Goal: Information Seeking & Learning: Learn about a topic

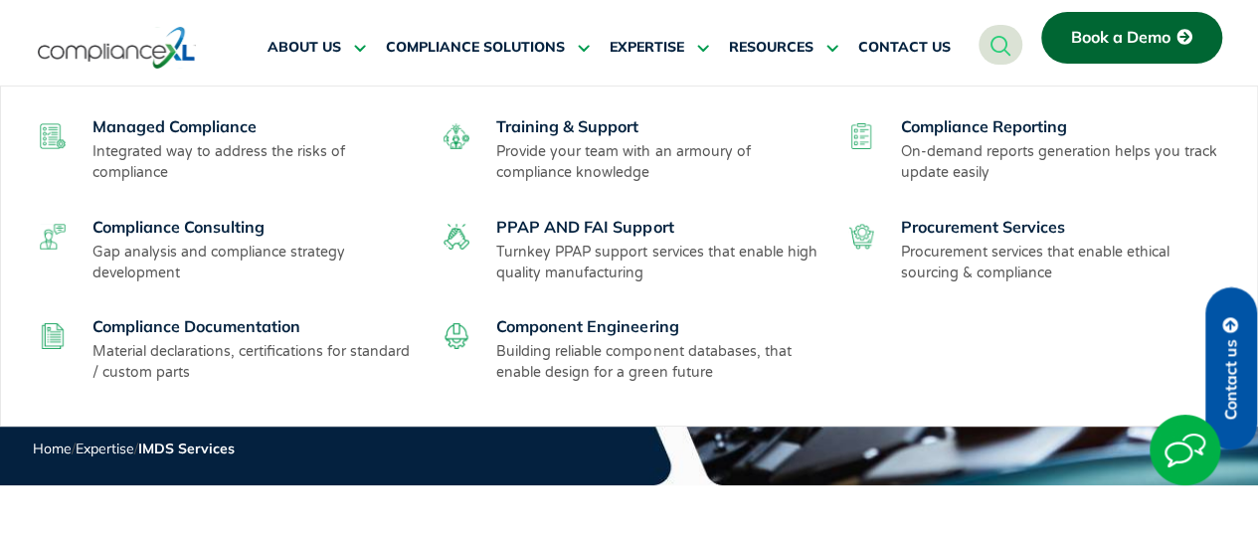
click at [233, 128] on link "Managed Compliance" at bounding box center [174, 126] width 164 height 20
click at [625, 120] on link "Training & Support" at bounding box center [567, 126] width 142 height 20
click at [917, 128] on link "Compliance Reporting" at bounding box center [984, 126] width 166 height 20
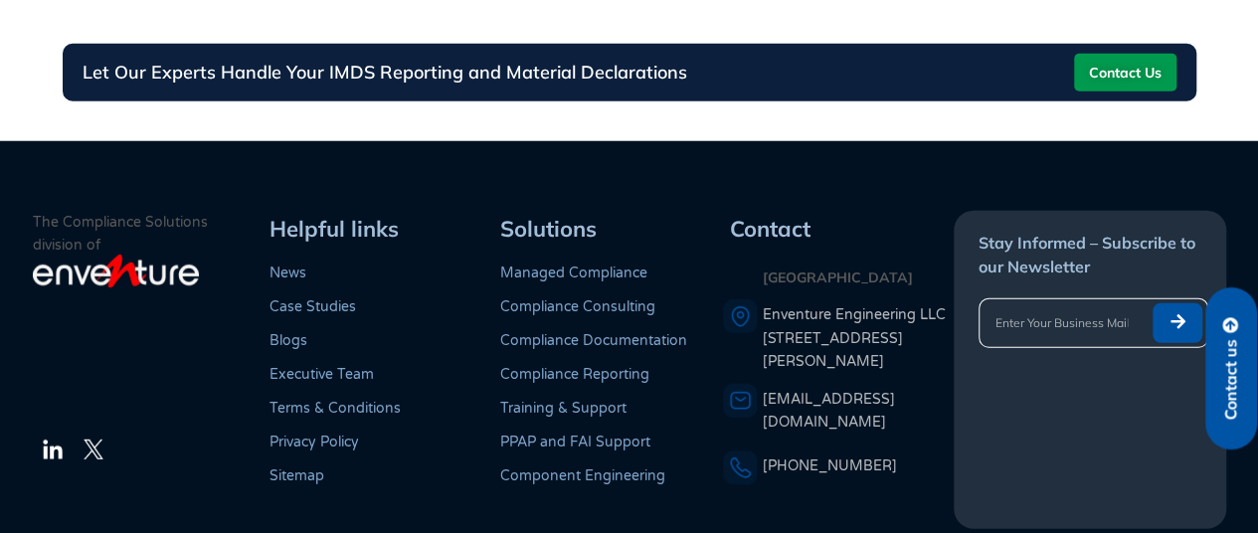
scroll to position [1292, 0]
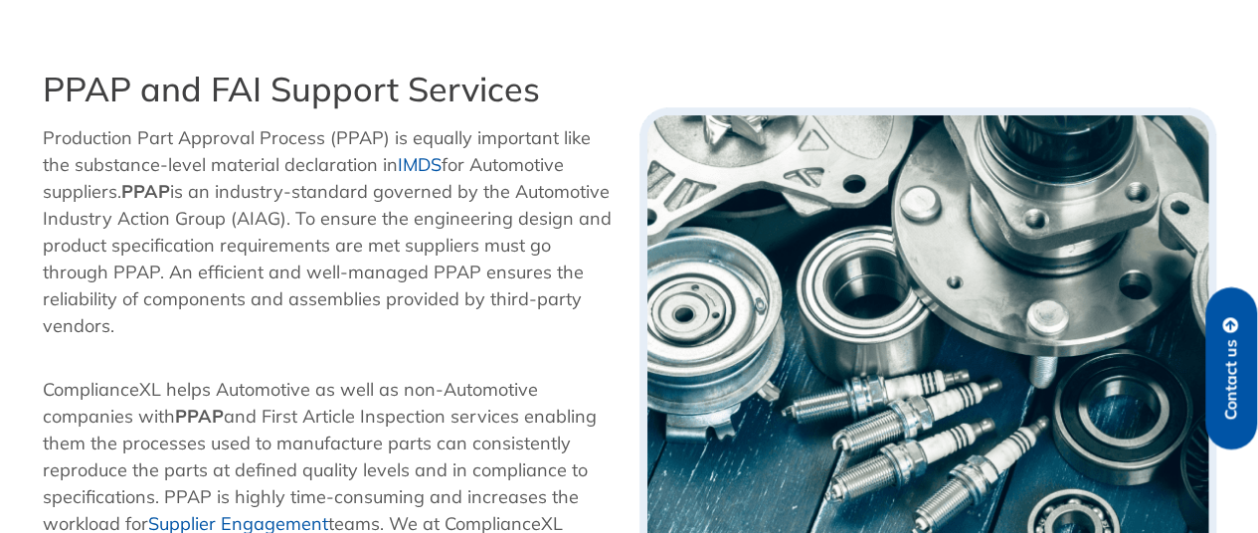
scroll to position [241, 0]
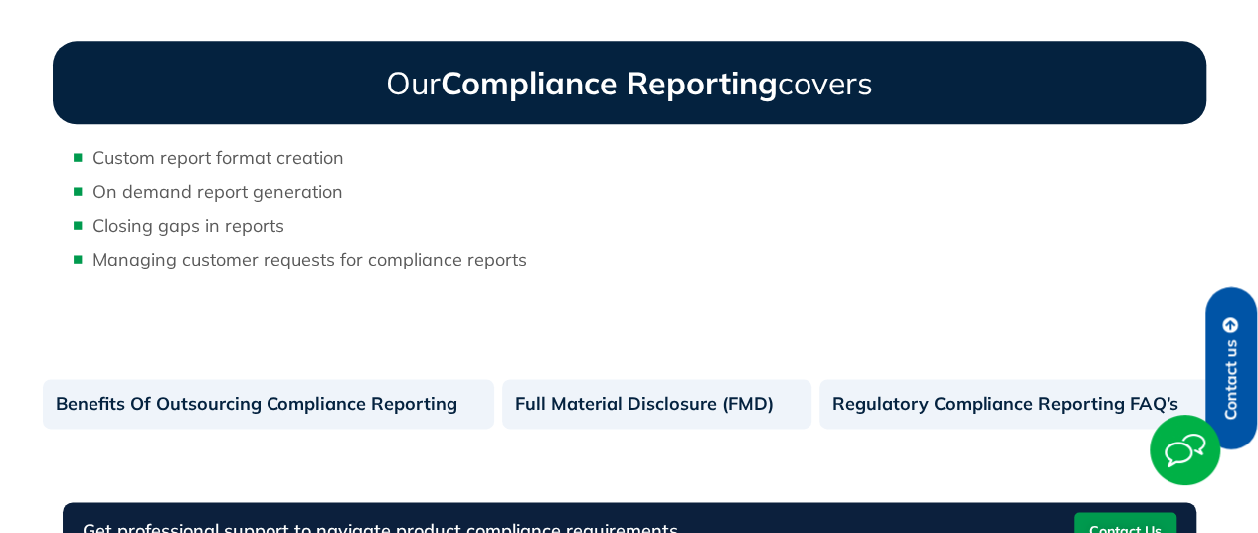
scroll to position [1086, 0]
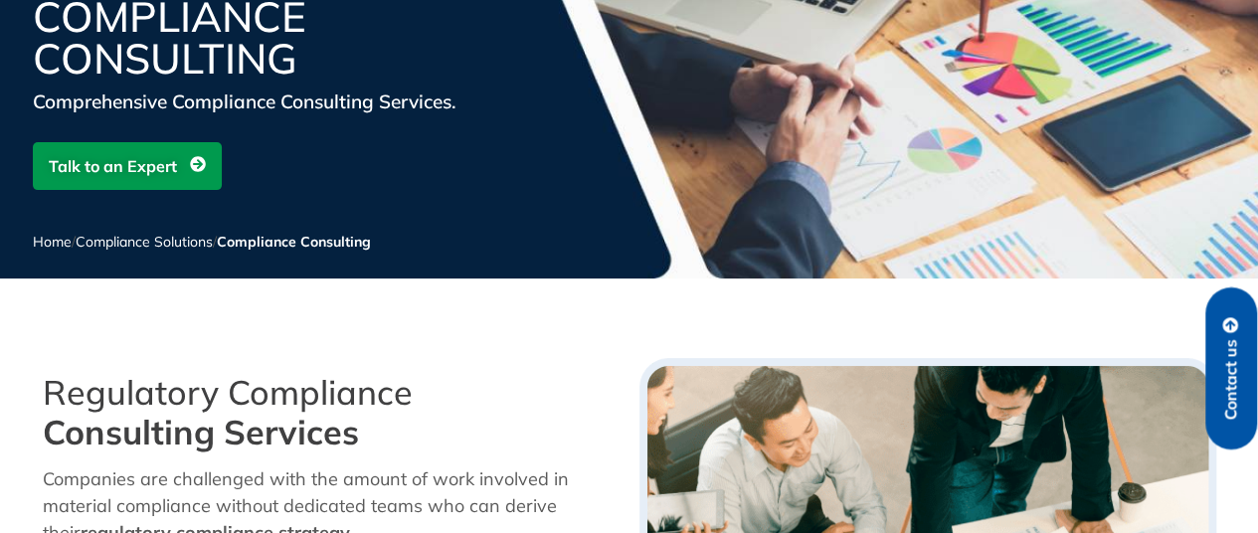
scroll to position [1887, 0]
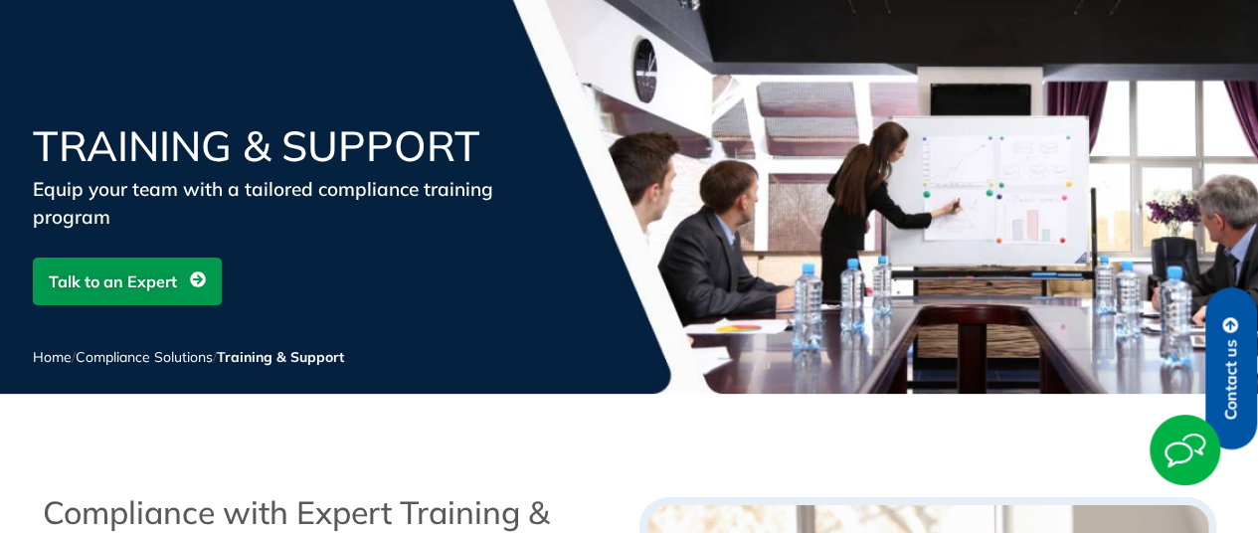
scroll to position [3140, 0]
